Goal: Task Accomplishment & Management: Complete application form

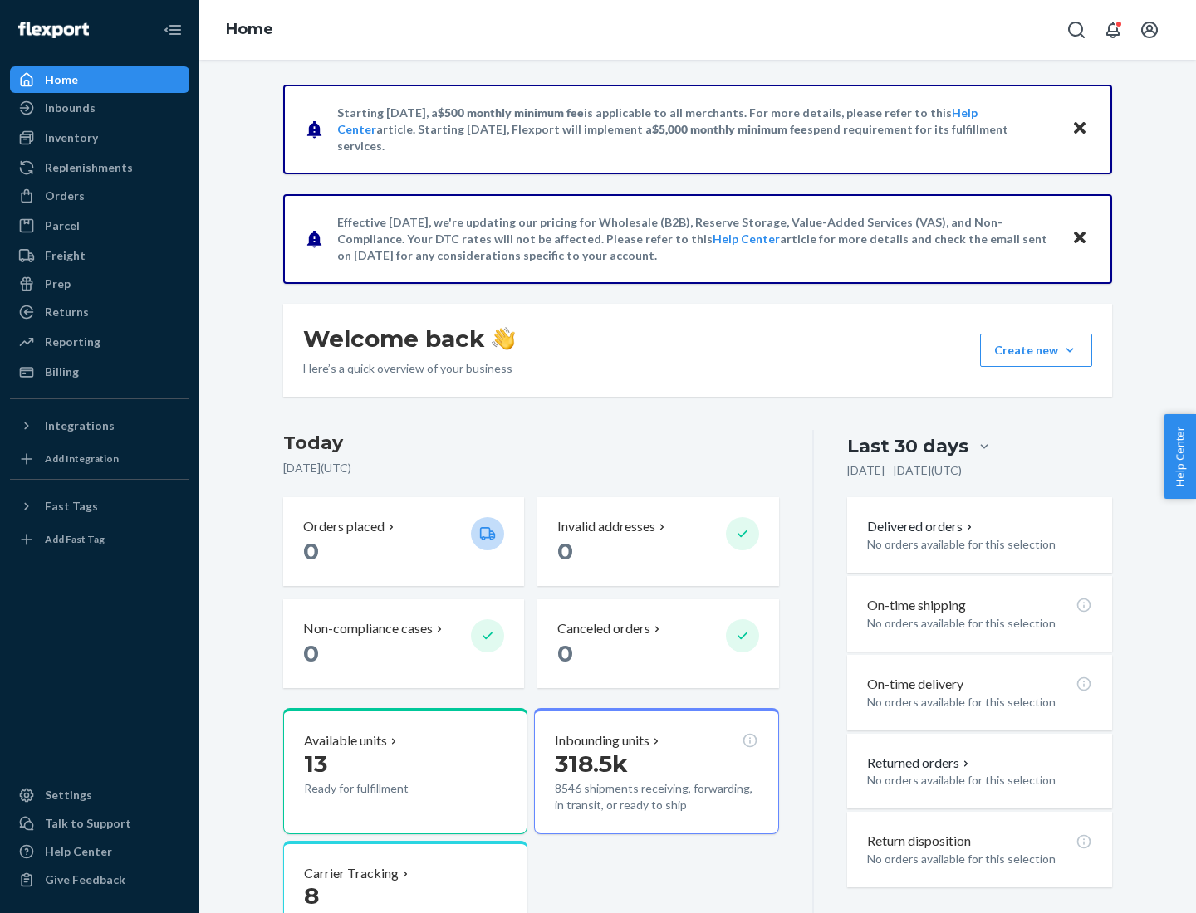
click at [1069, 350] on button "Create new Create new inbound Create new order Create new product" at bounding box center [1036, 350] width 112 height 33
click at [100, 108] on div "Inbounds" at bounding box center [100, 107] width 176 height 23
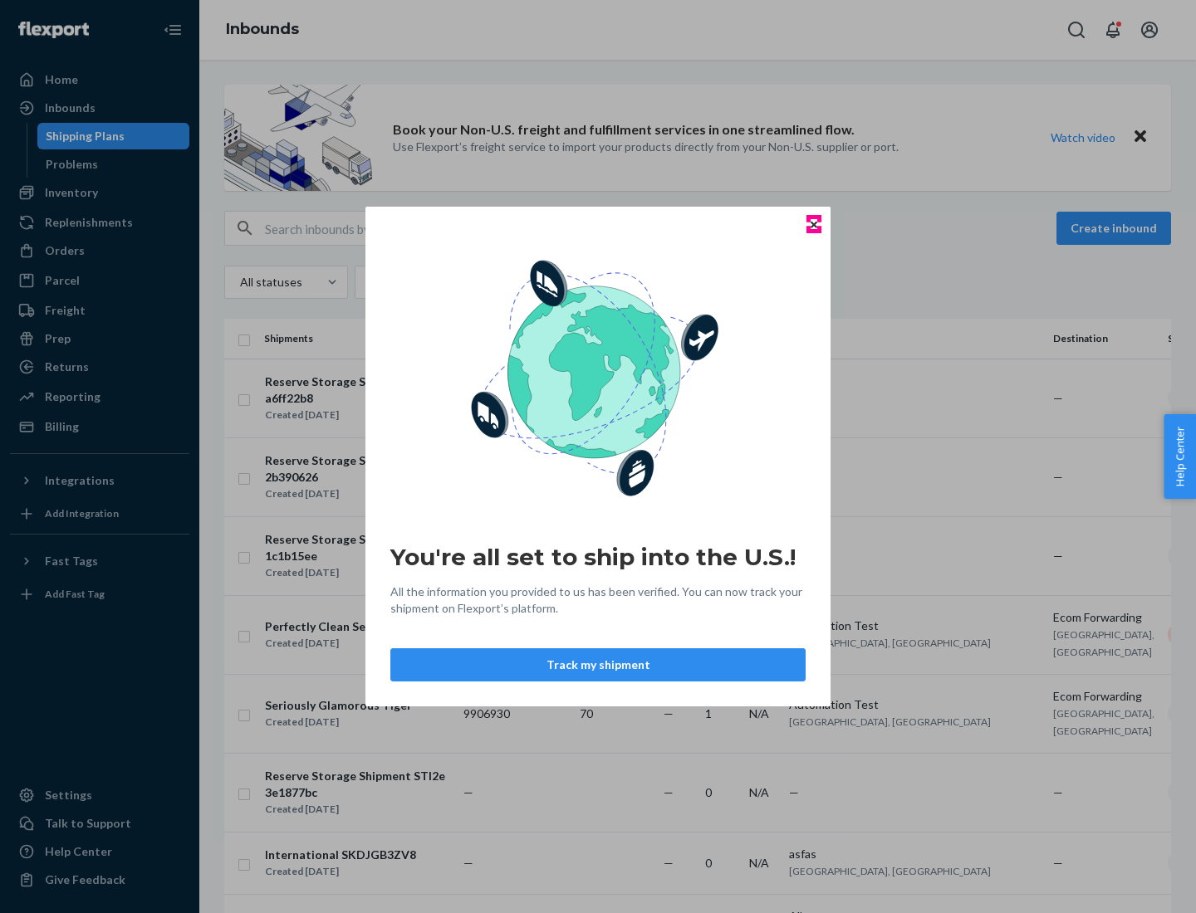
click at [813, 224] on icon "Close" at bounding box center [813, 224] width 7 height 7
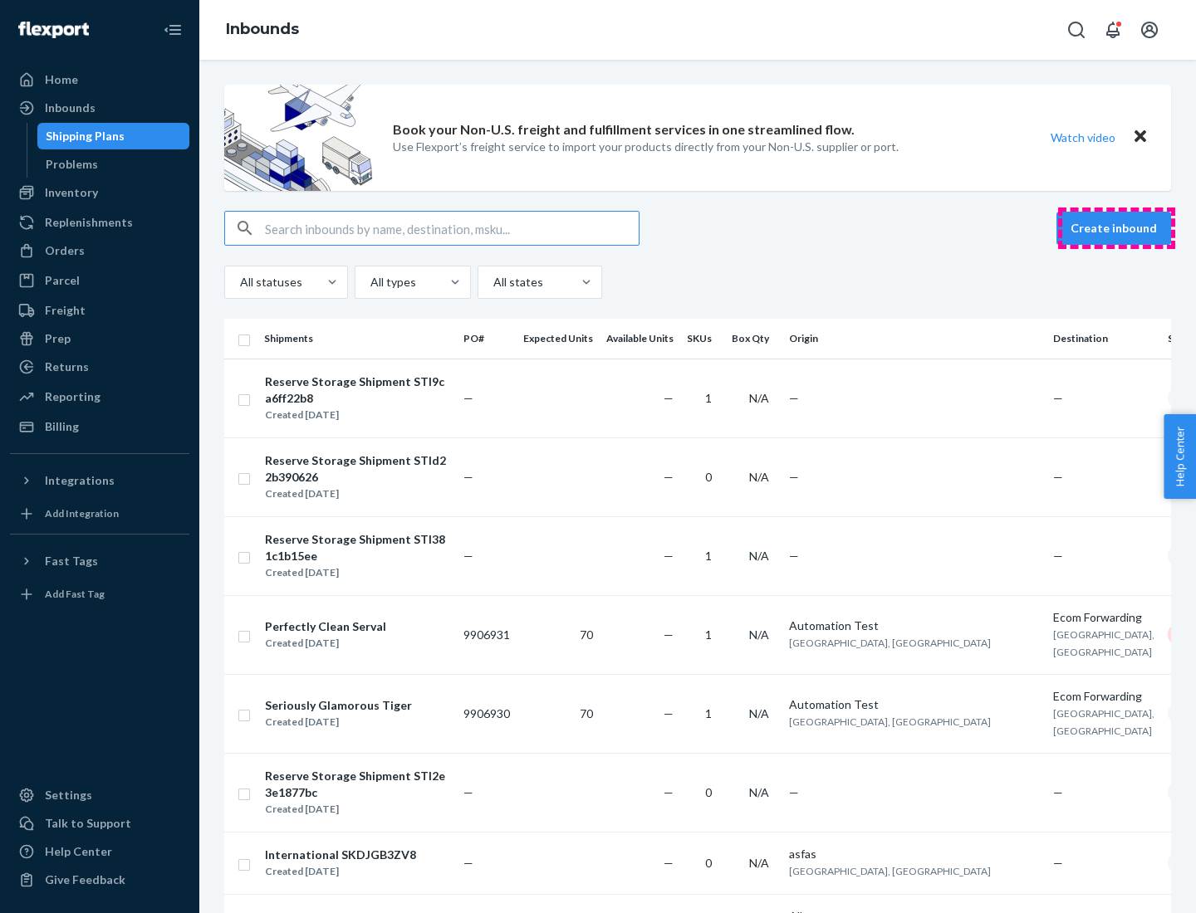
click at [1116, 228] on button "Create inbound" at bounding box center [1113, 228] width 115 height 33
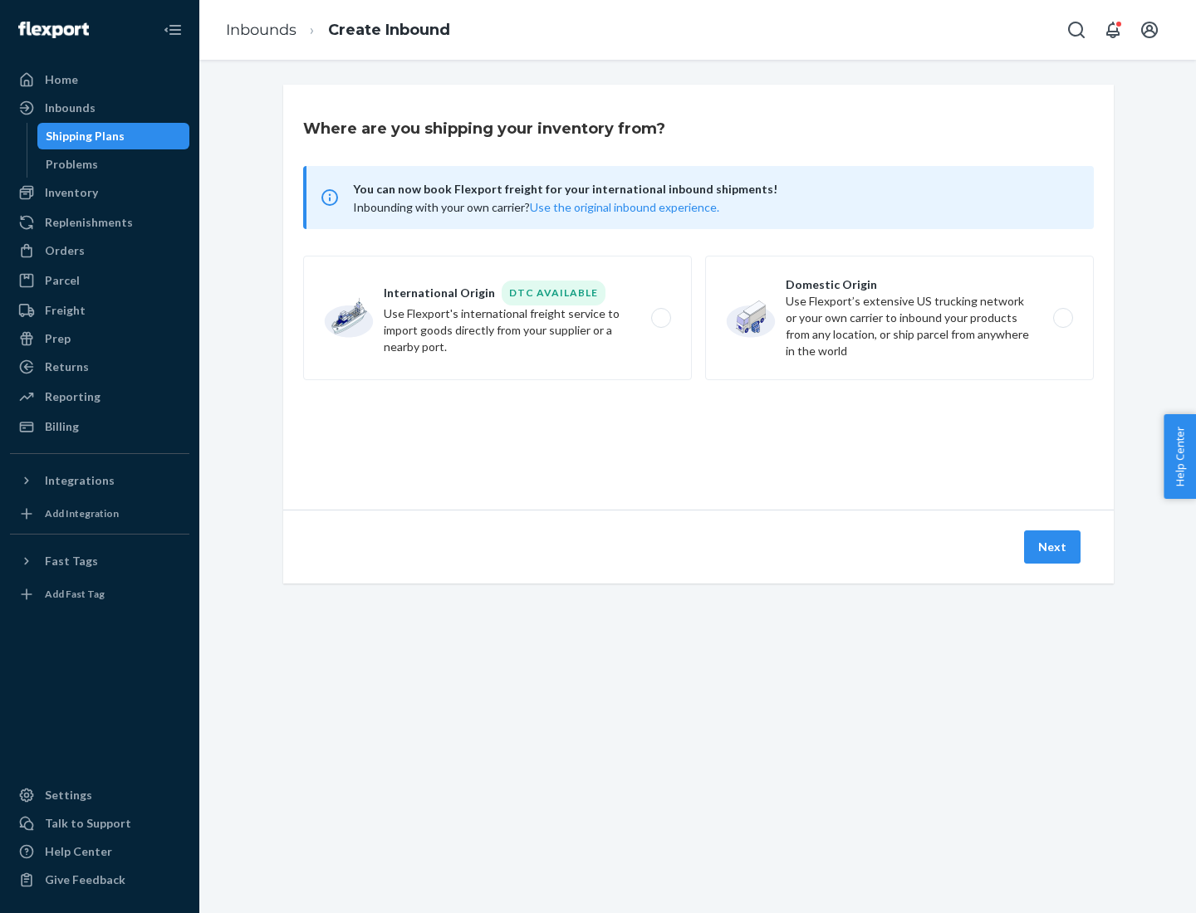
click at [899, 318] on label "Domestic Origin Use Flexport’s extensive US trucking network or your own carrie…" at bounding box center [899, 318] width 389 height 125
click at [1062, 318] on input "Domestic Origin Use Flexport’s extensive US trucking network or your own carrie…" at bounding box center [1067, 318] width 11 height 11
radio input "true"
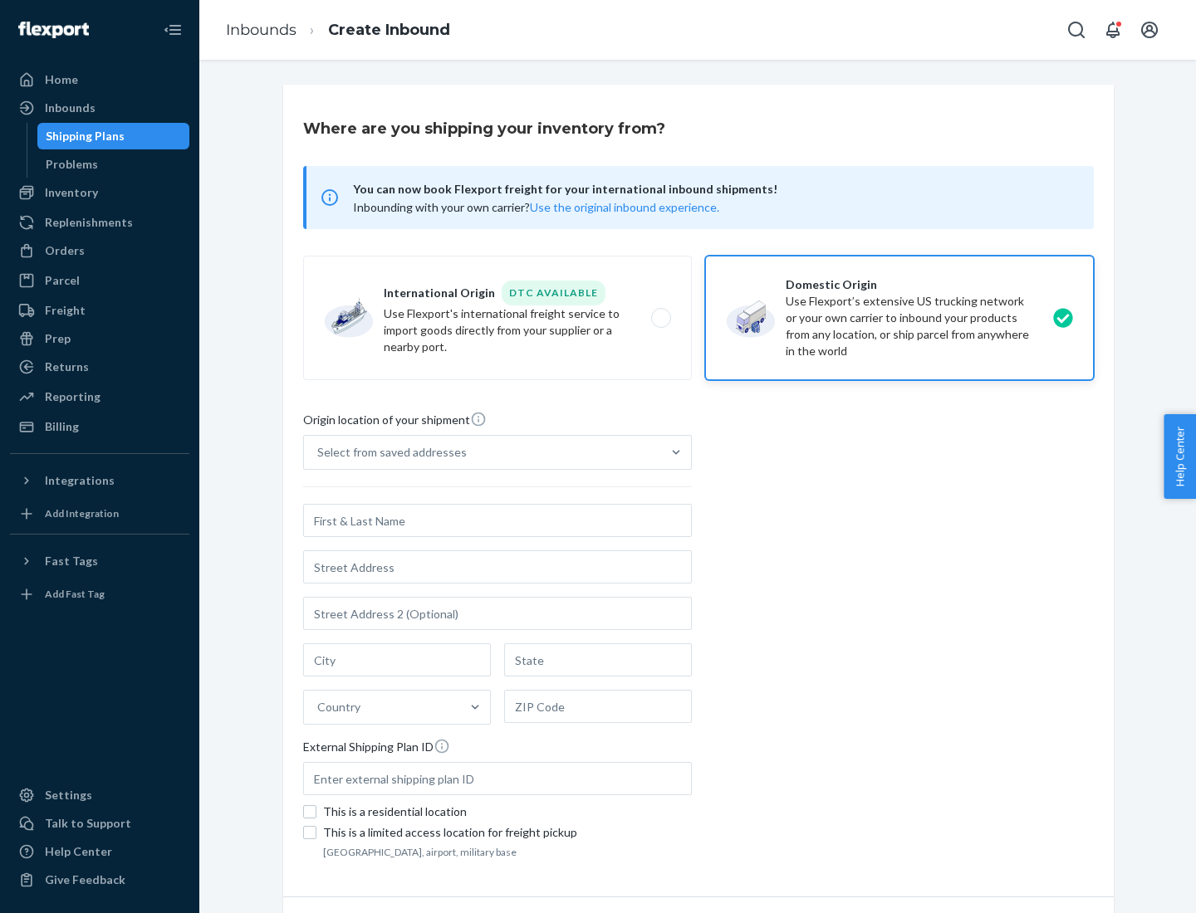
click at [482, 453] on div "Select from saved addresses" at bounding box center [482, 452] width 357 height 33
click at [319, 453] on input "Select from saved addresses" at bounding box center [318, 452] width 2 height 17
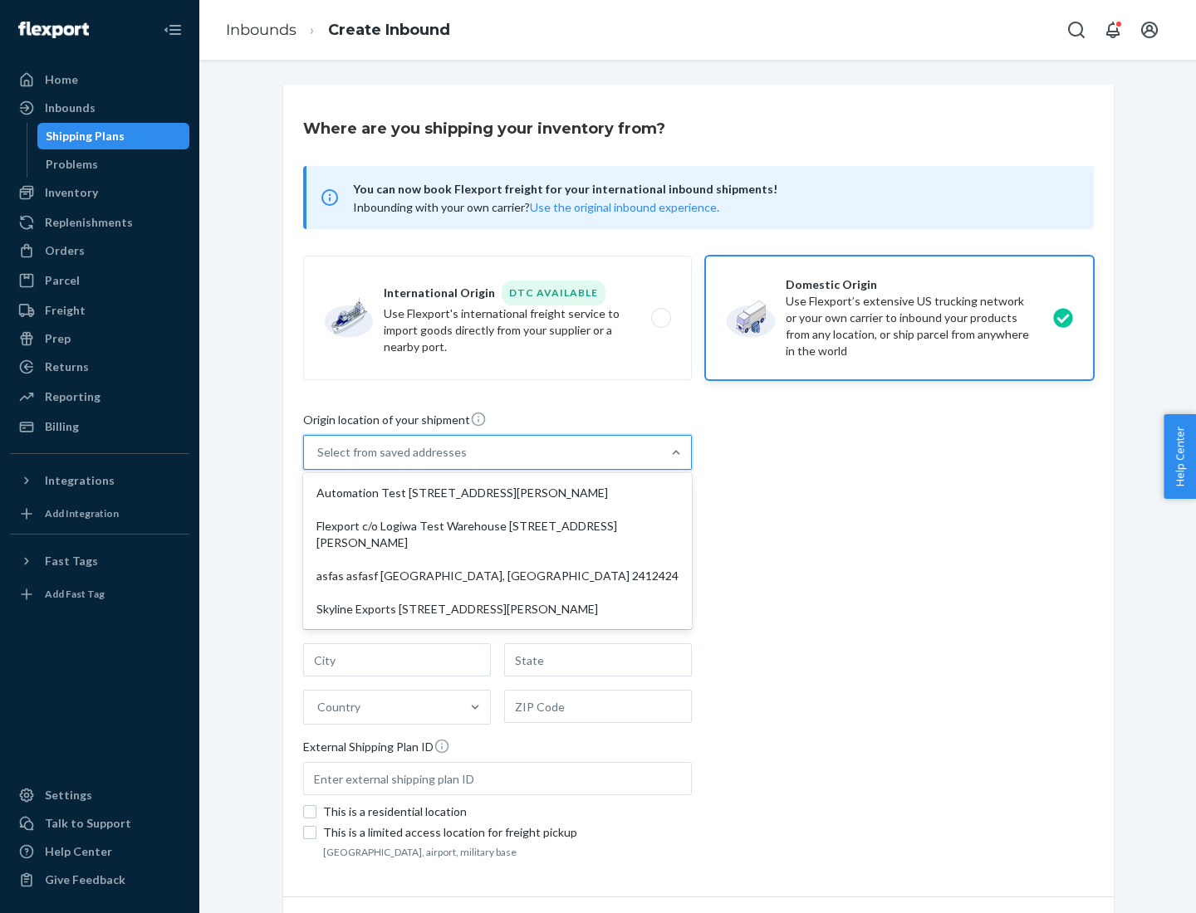
scroll to position [7, 0]
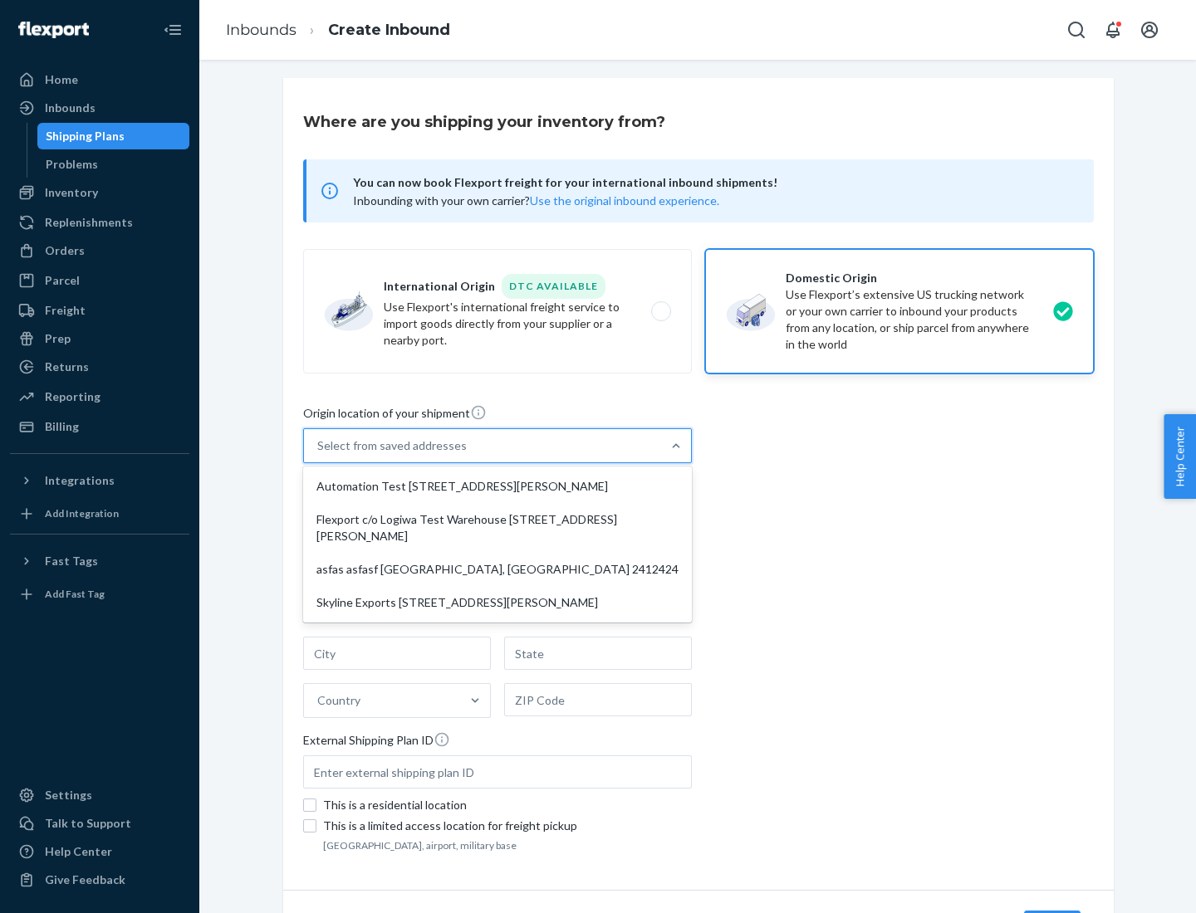
click at [497, 487] on div "Automation Test [STREET_ADDRESS][PERSON_NAME]" at bounding box center [497, 486] width 382 height 33
click at [319, 454] on input "option Automation Test [STREET_ADDRESS][PERSON_NAME] focused, 1 of 4. 4 results…" at bounding box center [318, 446] width 2 height 17
type input "Automation Test"
type input "9th Floor"
type input "[GEOGRAPHIC_DATA]"
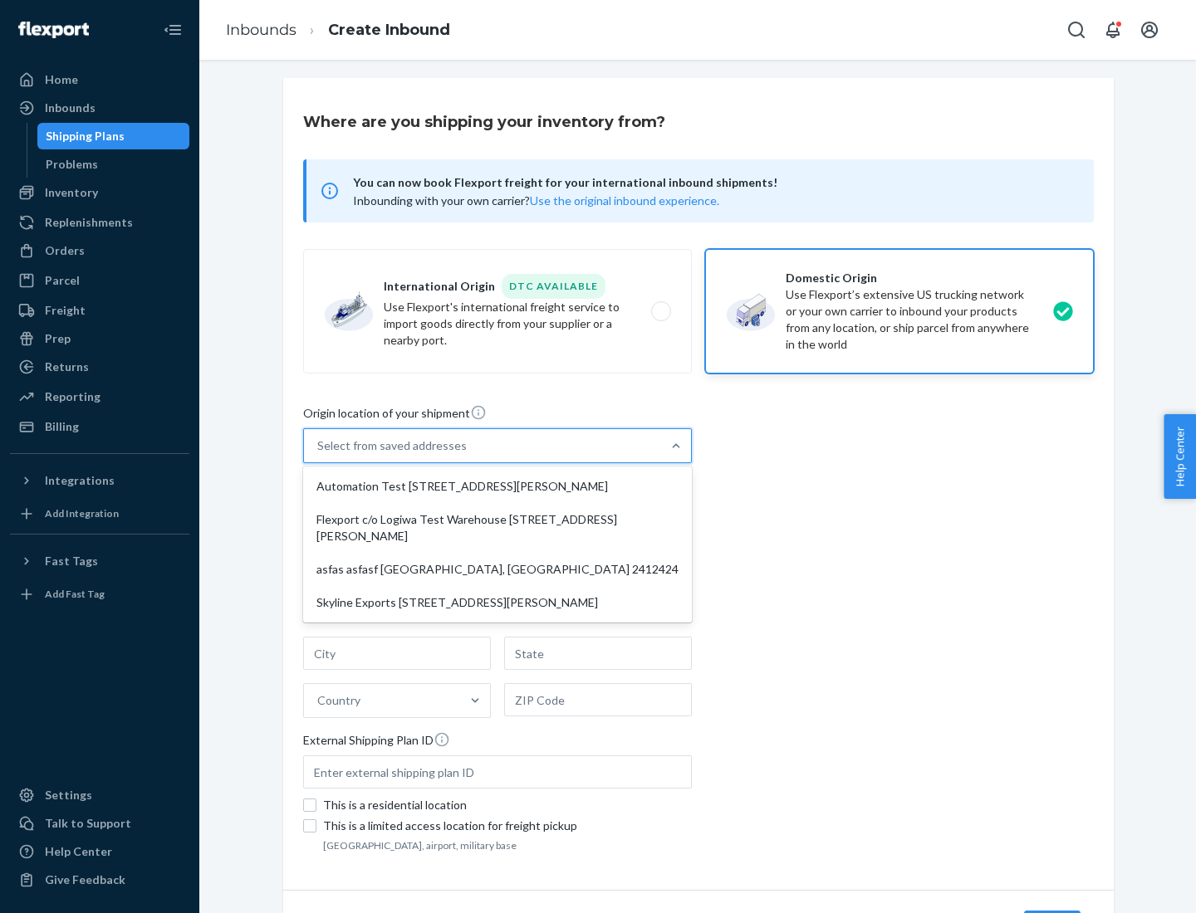
type input "CA"
type input "94104"
type input "[STREET_ADDRESS][PERSON_NAME]"
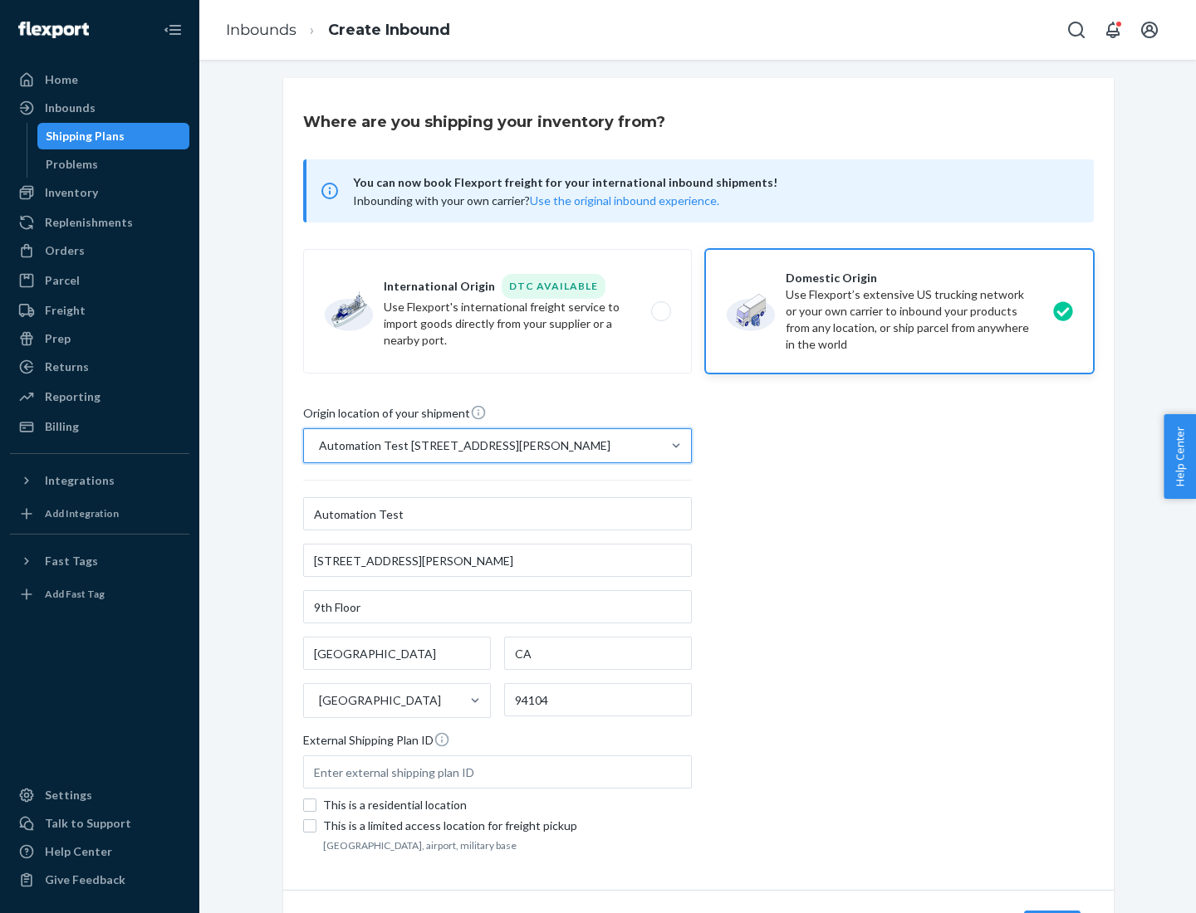
scroll to position [97, 0]
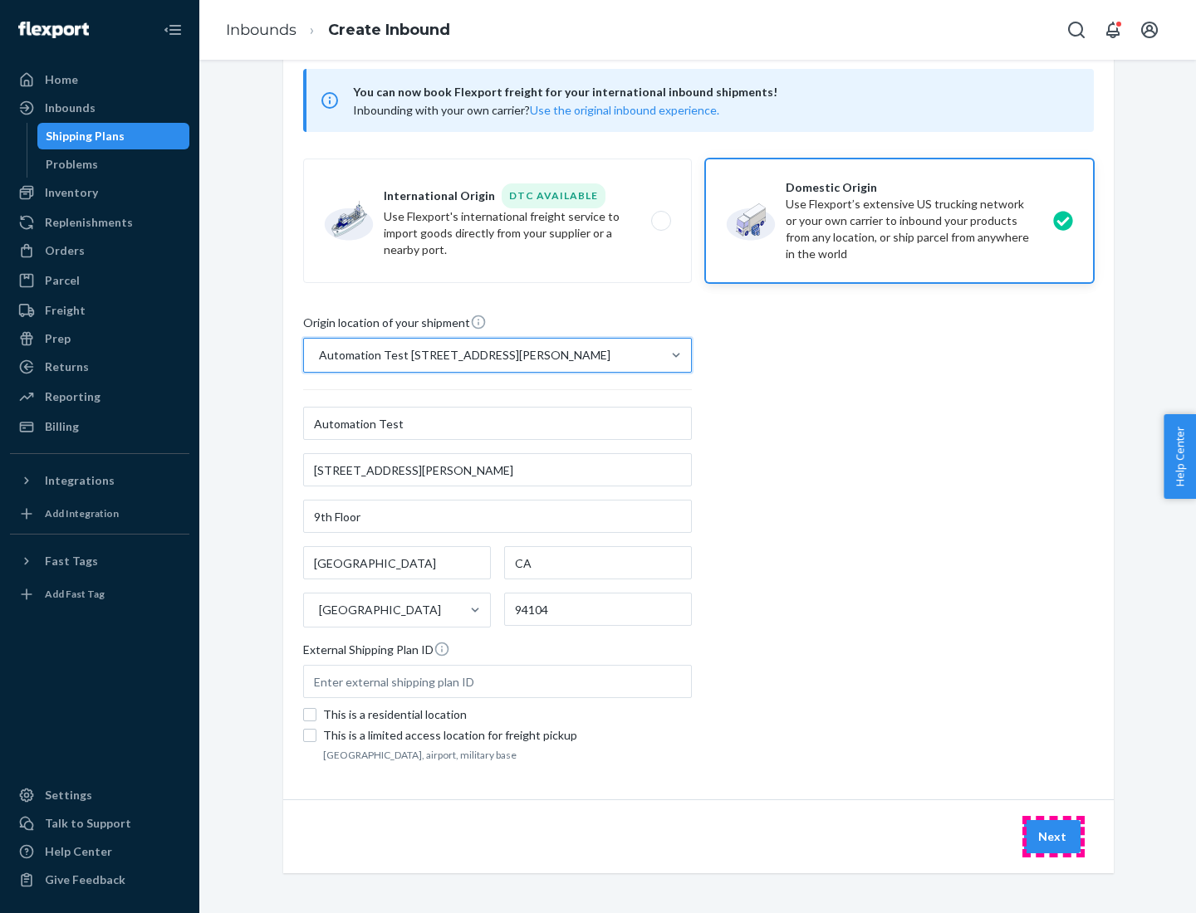
click at [1053, 837] on button "Next" at bounding box center [1052, 836] width 56 height 33
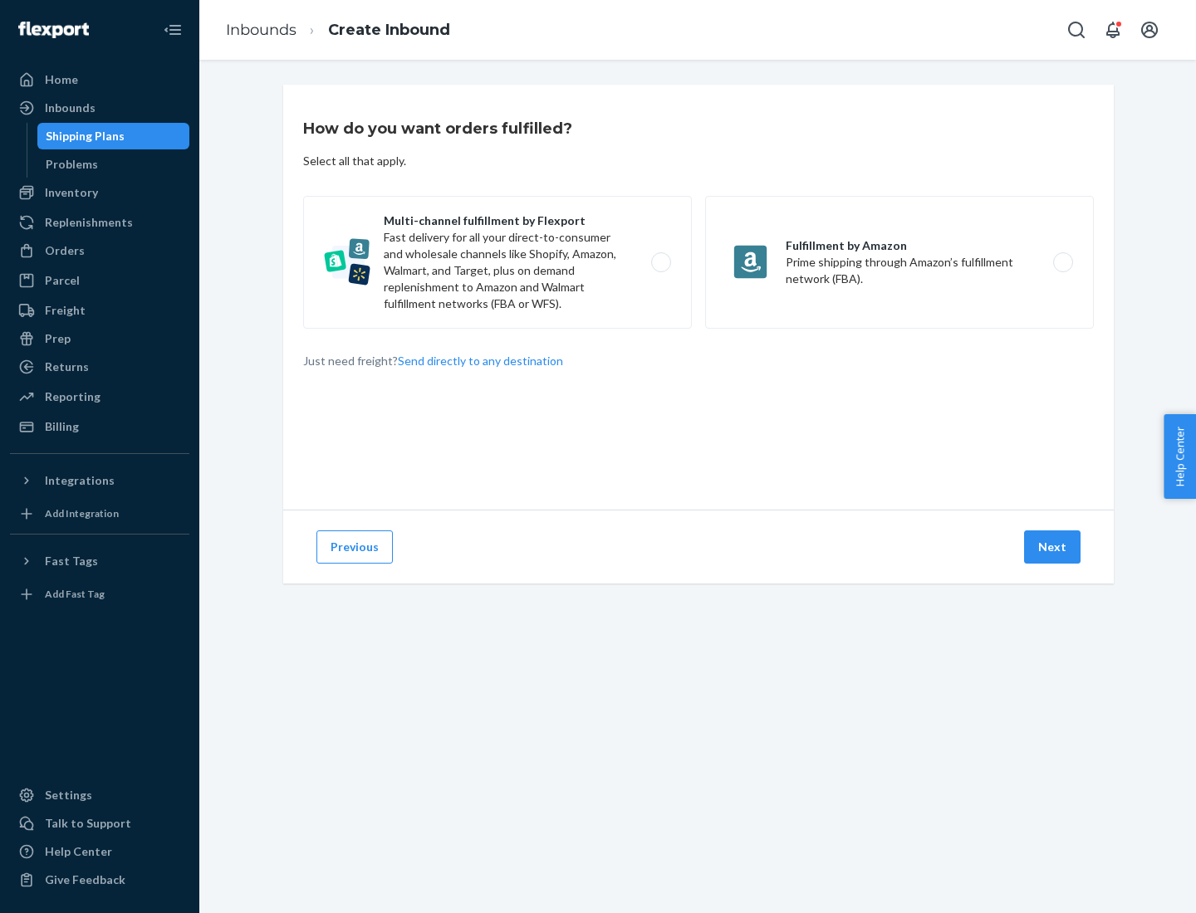
click at [497, 262] on label "Multi-channel fulfillment by Flexport Fast delivery for all your direct-to-cons…" at bounding box center [497, 262] width 389 height 133
click at [660, 262] on input "Multi-channel fulfillment by Flexport Fast delivery for all your direct-to-cons…" at bounding box center [665, 262] width 11 height 11
radio input "true"
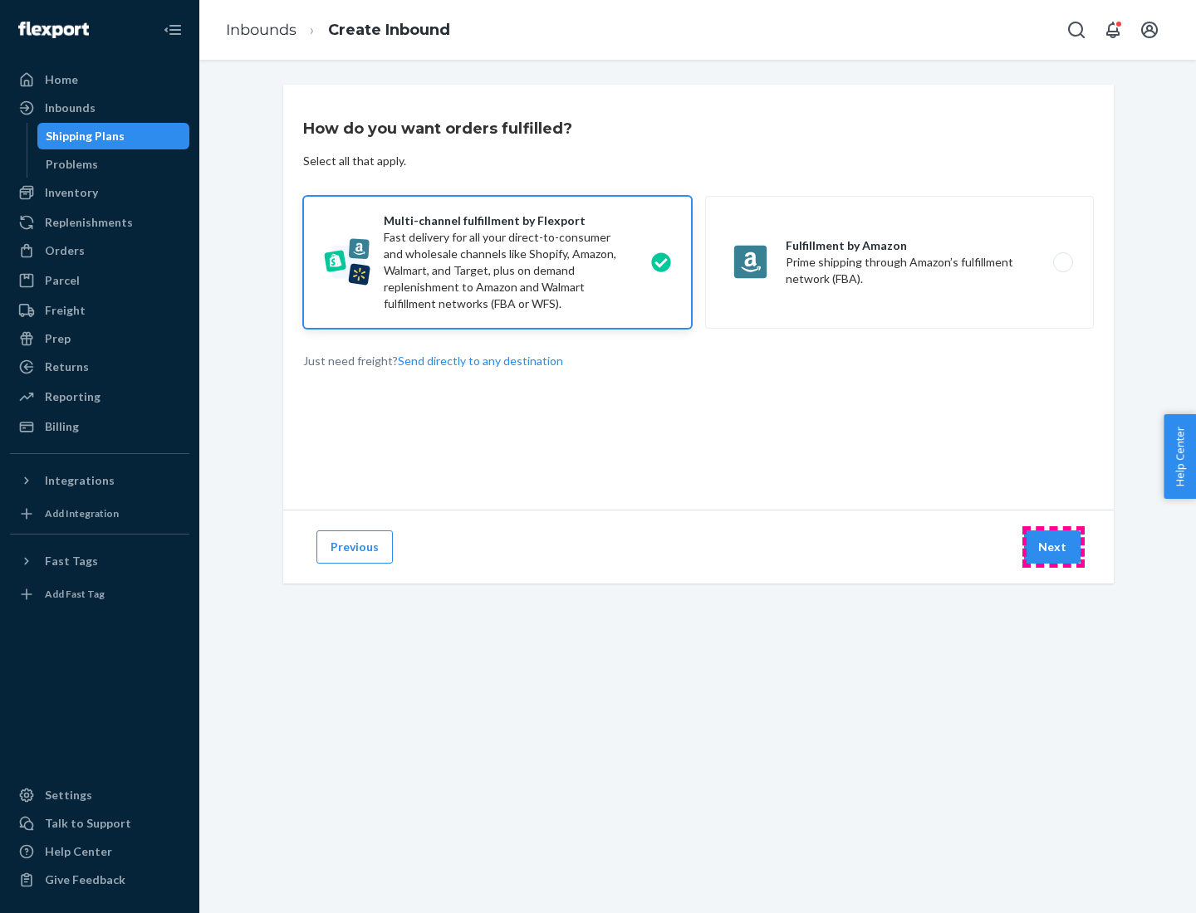
click at [1053, 547] on button "Next" at bounding box center [1052, 547] width 56 height 33
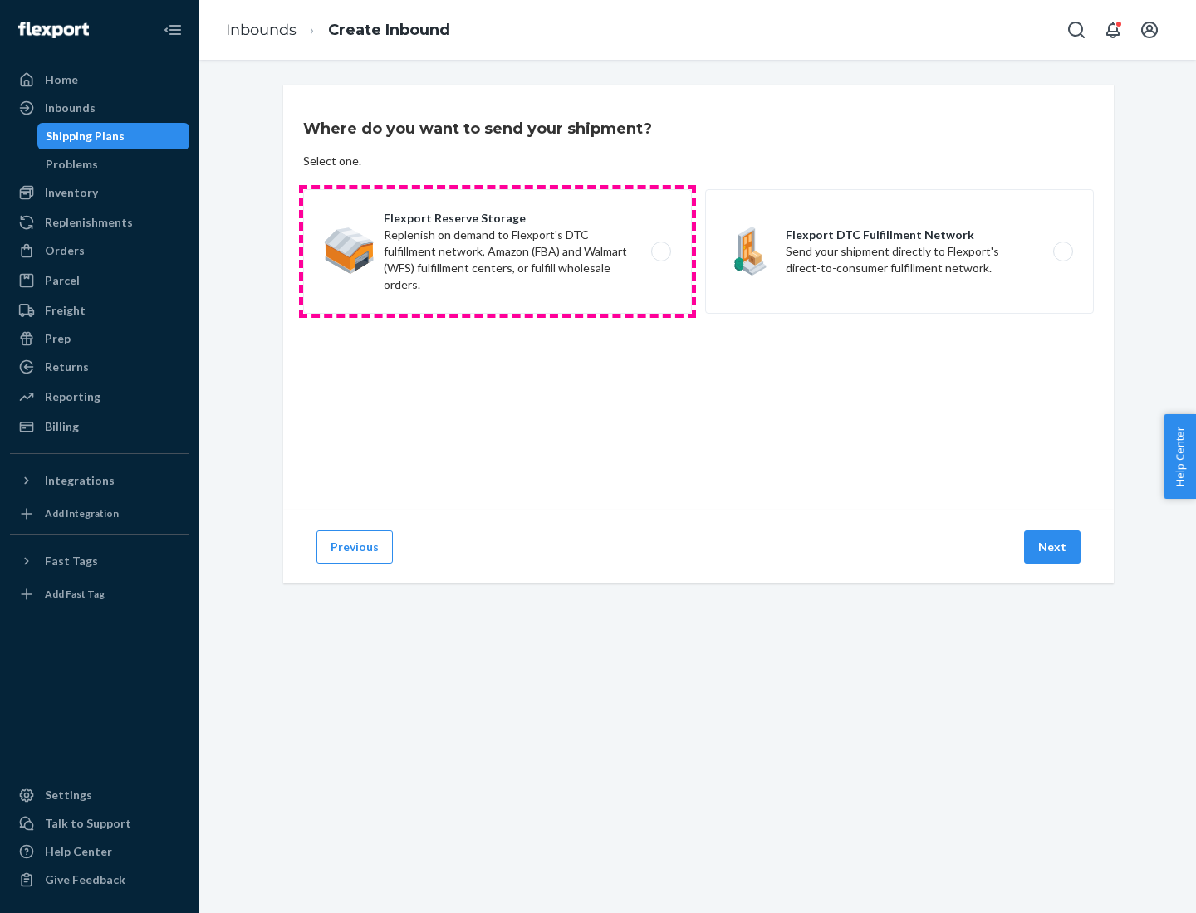
click at [497, 252] on label "Flexport Reserve Storage Replenish on demand to Flexport's DTC fulfillment netw…" at bounding box center [497, 251] width 389 height 125
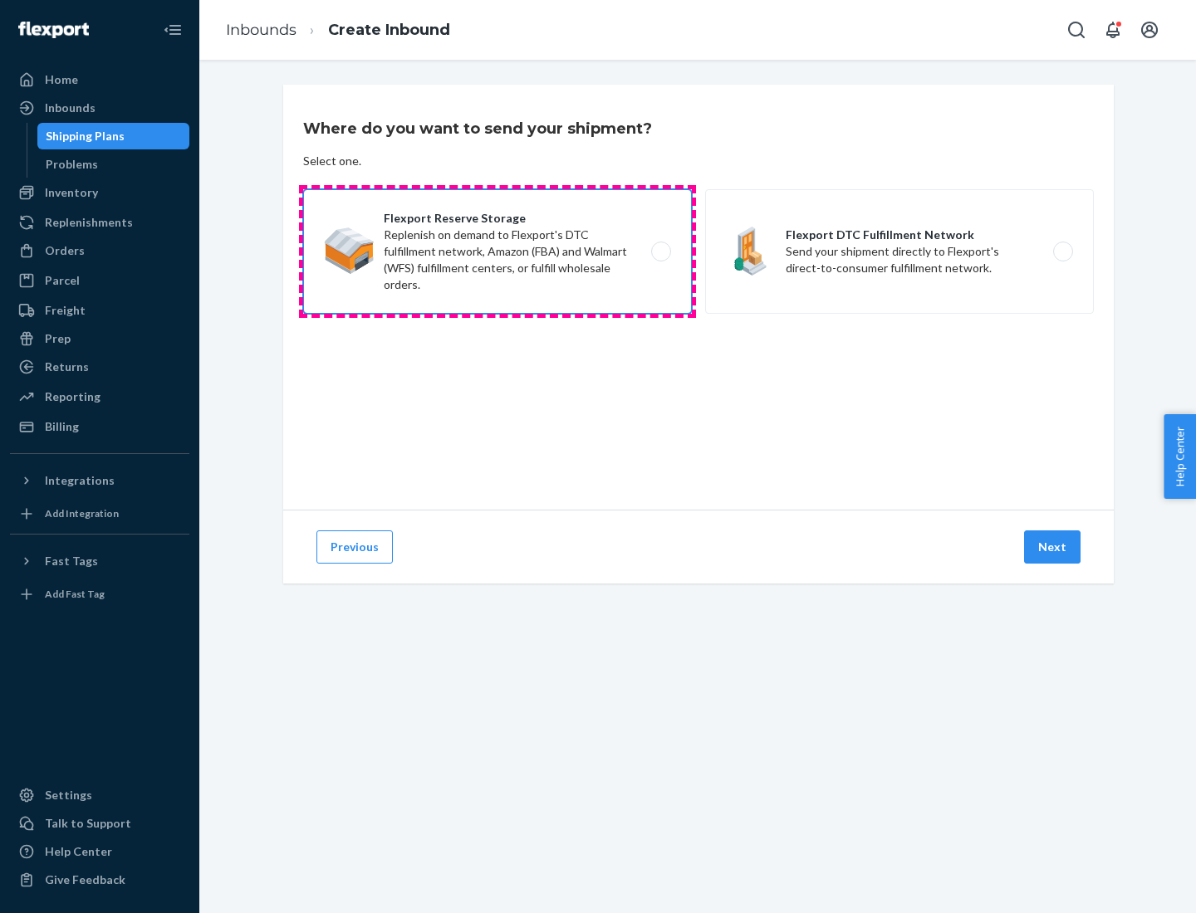
click at [660, 252] on input "Flexport Reserve Storage Replenish on demand to Flexport's DTC fulfillment netw…" at bounding box center [665, 252] width 11 height 11
radio input "true"
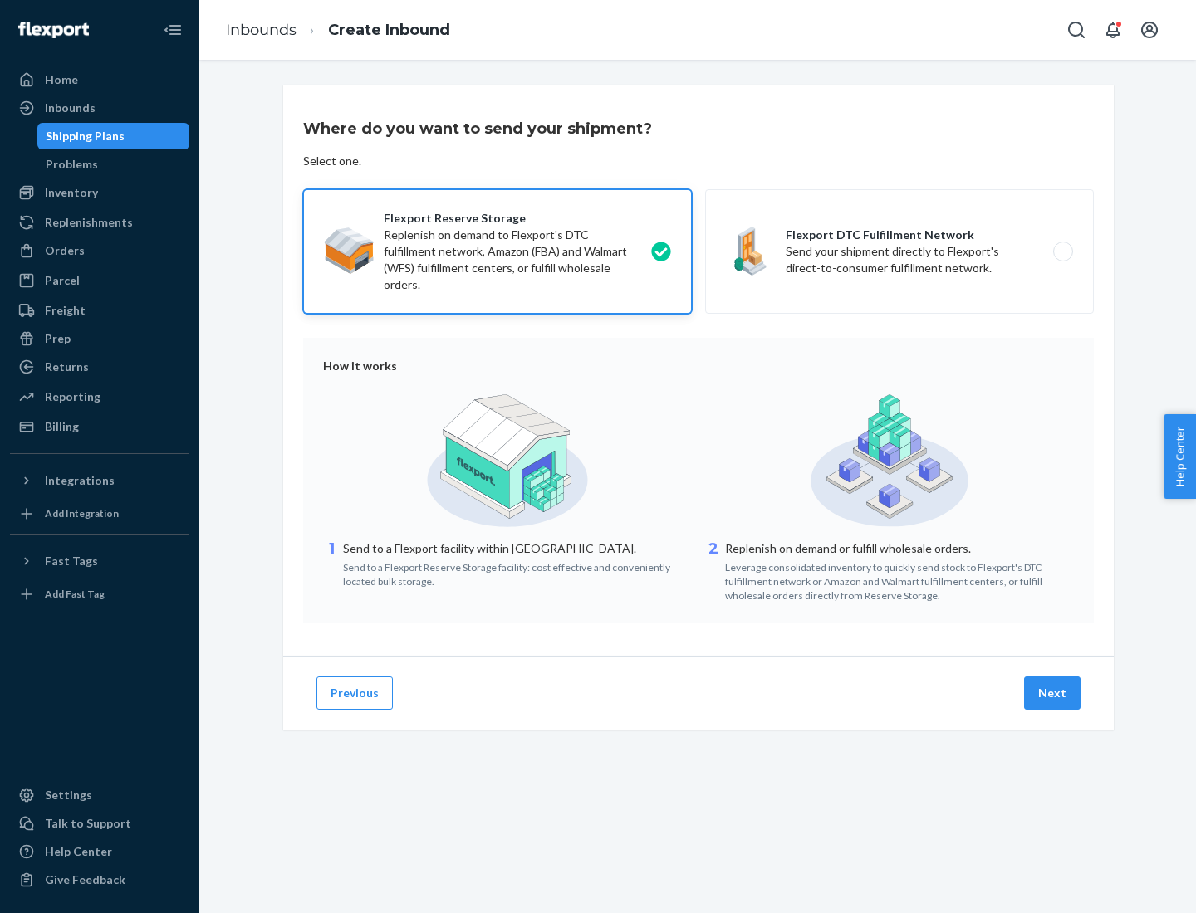
click at [1053, 693] on button "Next" at bounding box center [1052, 693] width 56 height 33
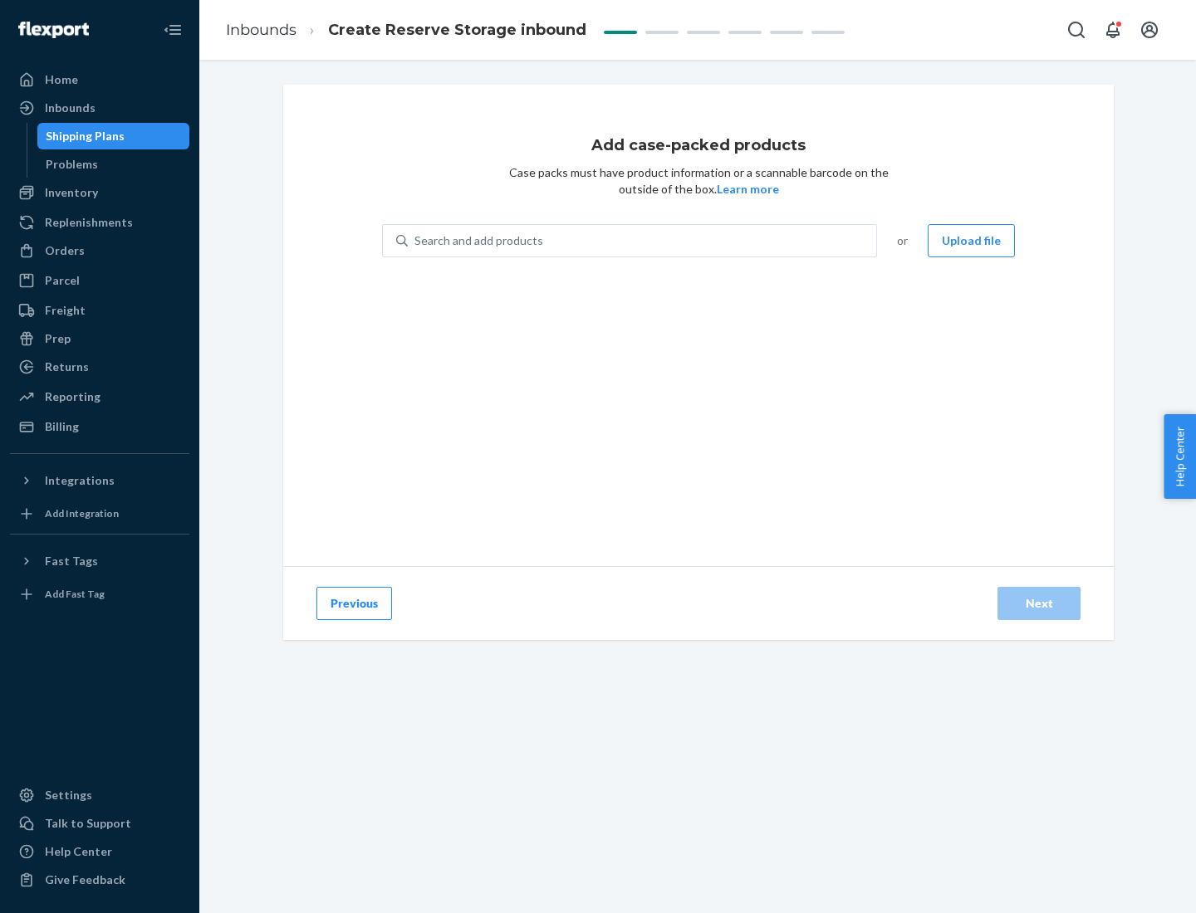
click at [643, 241] on div "Search and add products" at bounding box center [642, 241] width 468 height 30
click at [416, 241] on input "Search and add products" at bounding box center [415, 240] width 2 height 17
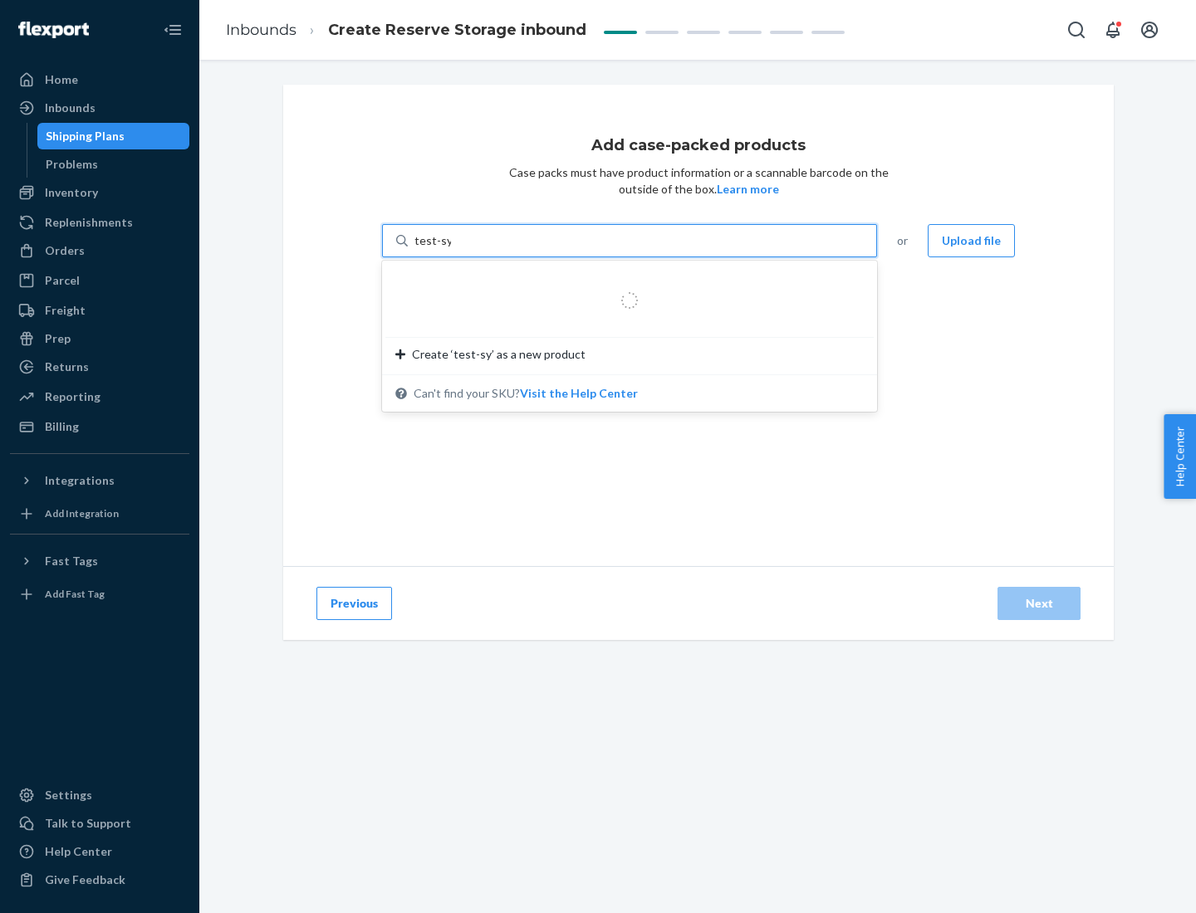
type input "test-syn"
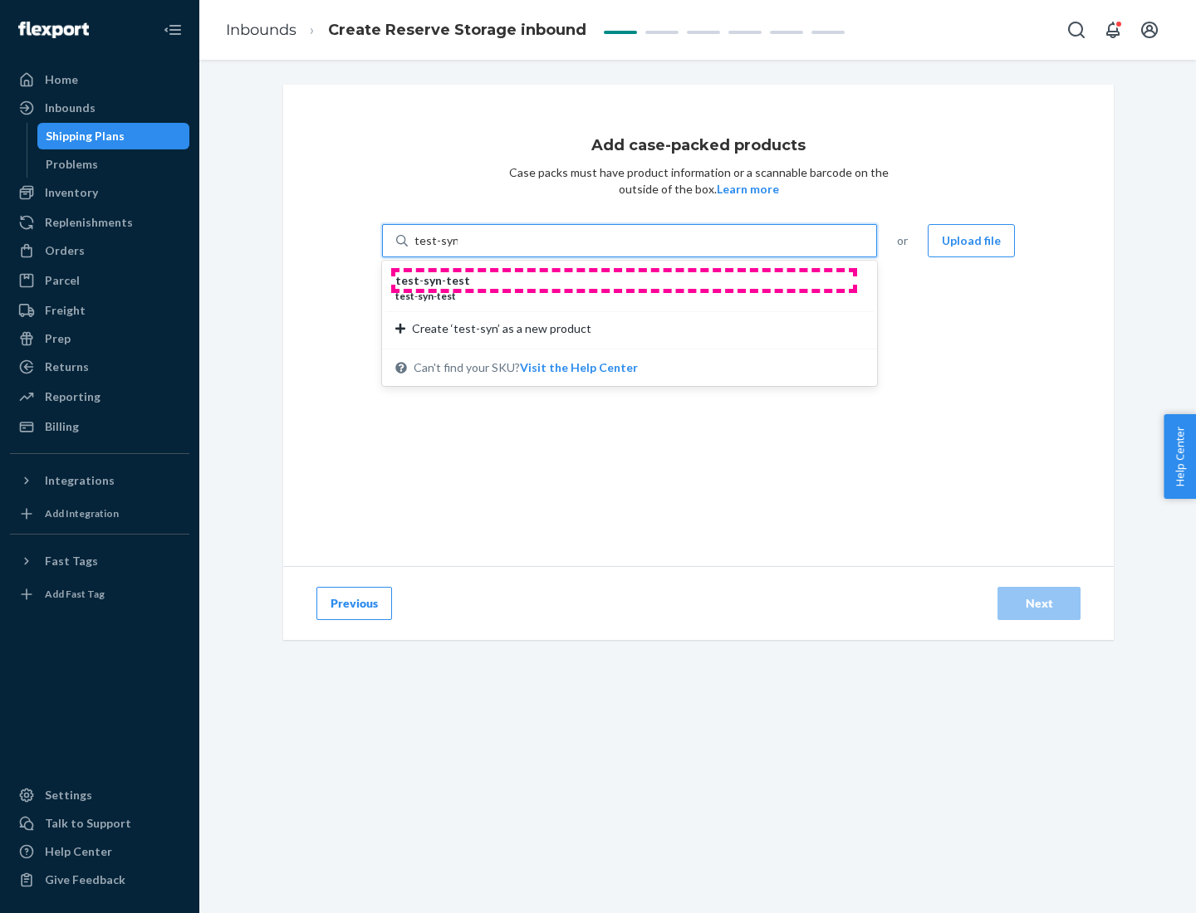
click at [624, 281] on div "test - syn - test" at bounding box center [622, 280] width 455 height 17
click at [458, 249] on input "test-syn" at bounding box center [435, 240] width 43 height 17
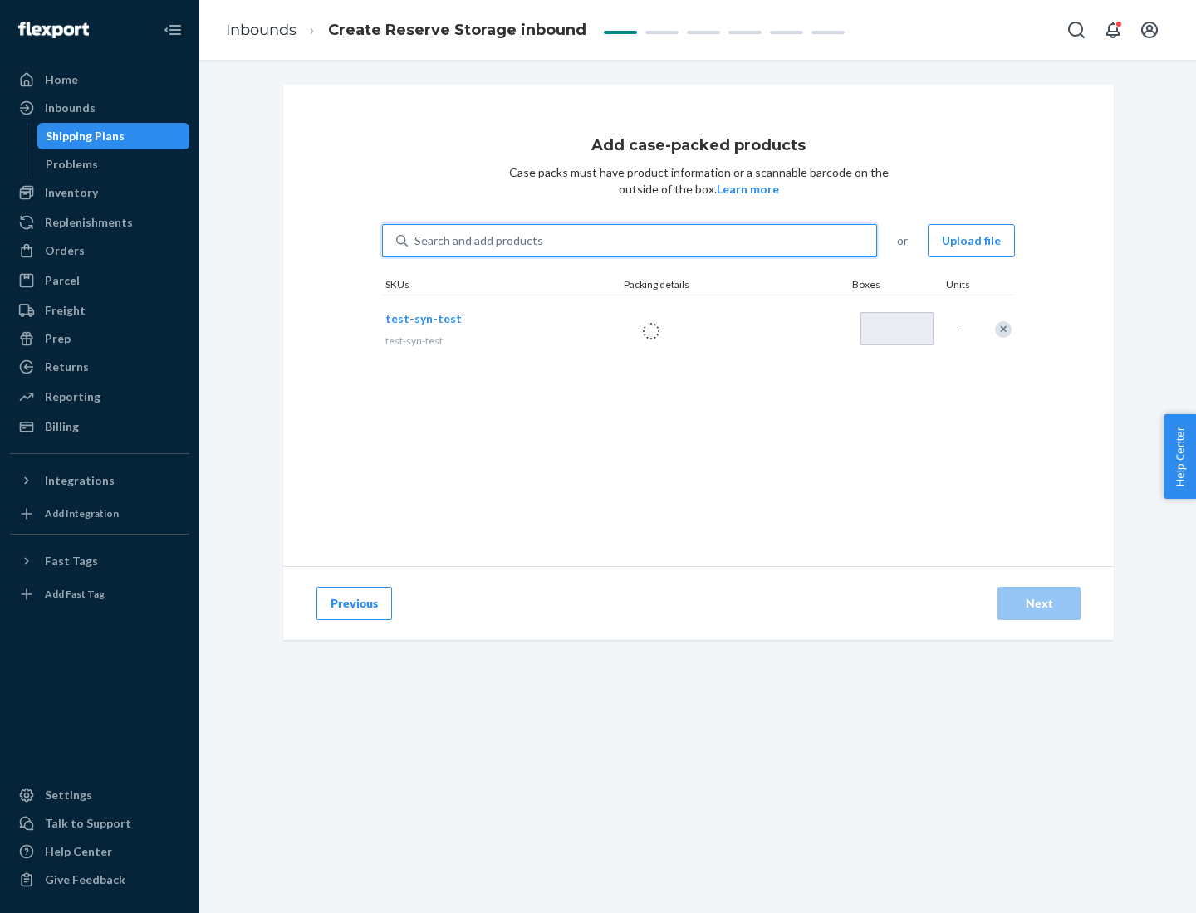
type input "1"
click at [1039, 604] on div "Next" at bounding box center [1038, 603] width 55 height 17
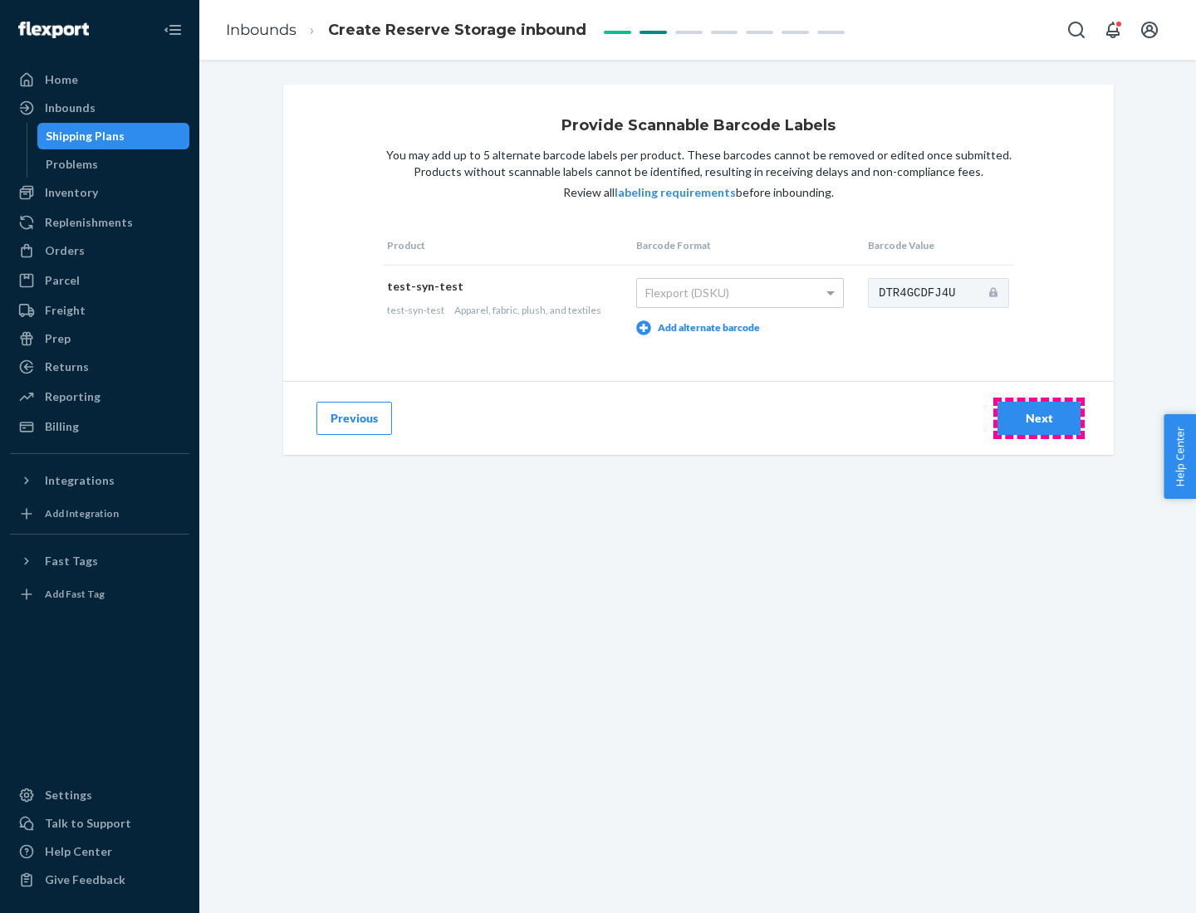
click at [1039, 418] on div "Next" at bounding box center [1038, 418] width 55 height 17
